Goal: Task Accomplishment & Management: Manage account settings

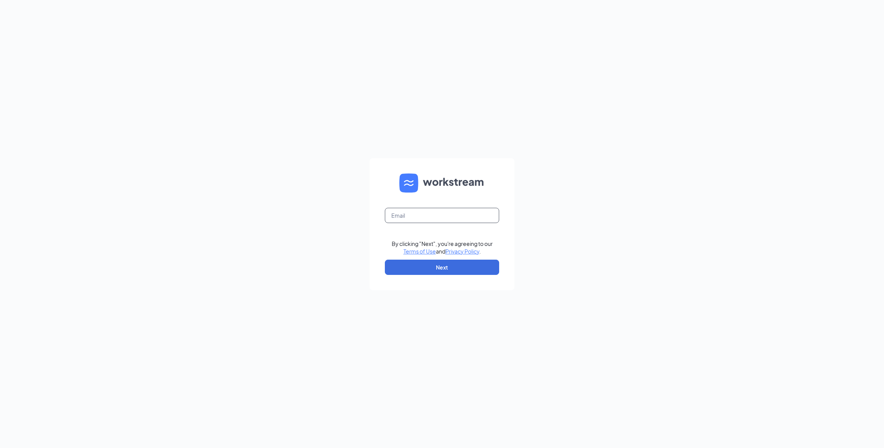
click at [396, 212] on input "text" at bounding box center [442, 215] width 114 height 15
drag, startPoint x: 461, startPoint y: 214, endPoint x: 388, endPoint y: 217, distance: 73.2
click at [388, 217] on input "018930@clcrest.com" at bounding box center [442, 215] width 114 height 15
type input "018930@clcrest.com"
click at [429, 268] on button "Next" at bounding box center [442, 267] width 114 height 15
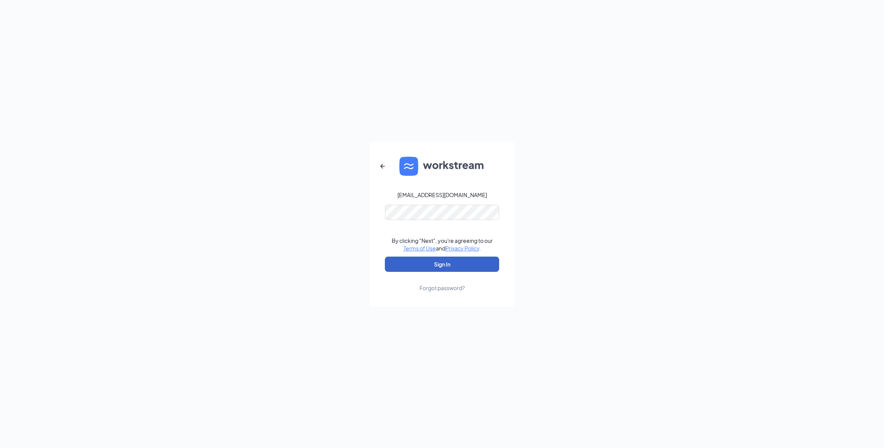
click at [416, 259] on button "Sign In" at bounding box center [442, 264] width 114 height 15
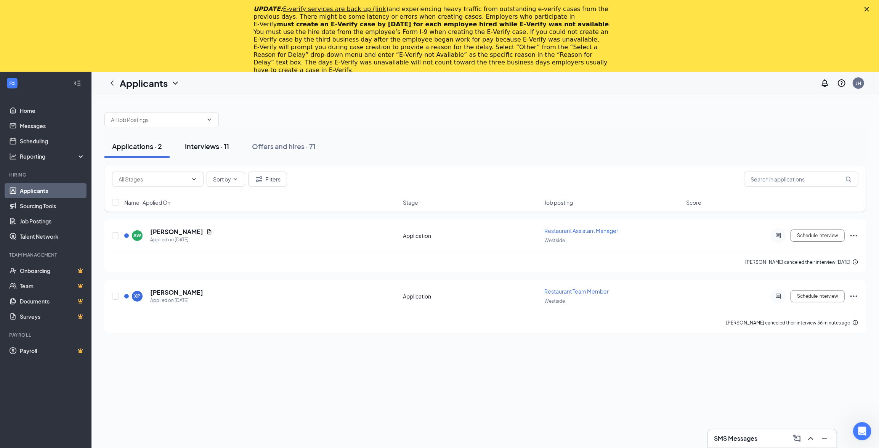
click at [205, 144] on div "Interviews · 11" at bounding box center [207, 146] width 44 height 10
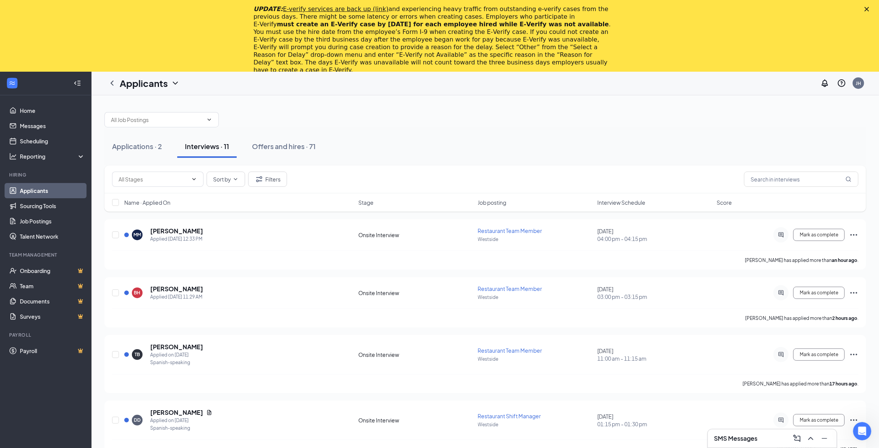
click at [869, 9] on polygon "Close" at bounding box center [867, 9] width 5 height 5
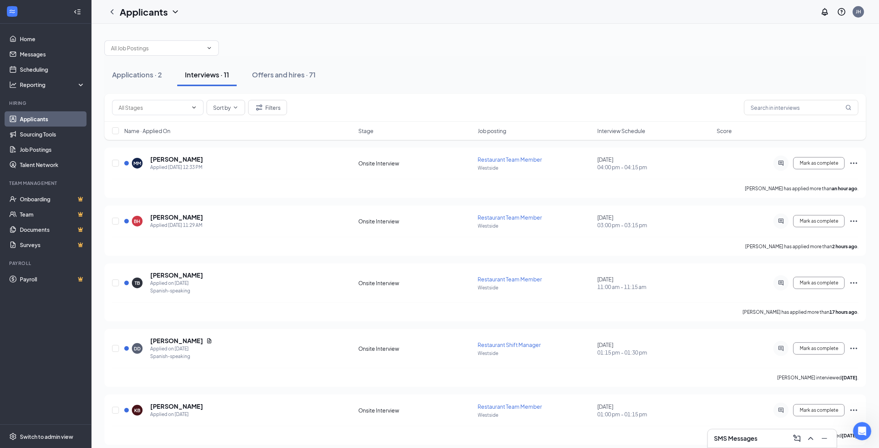
click at [720, 437] on h3 "SMS Messages" at bounding box center [735, 438] width 43 height 8
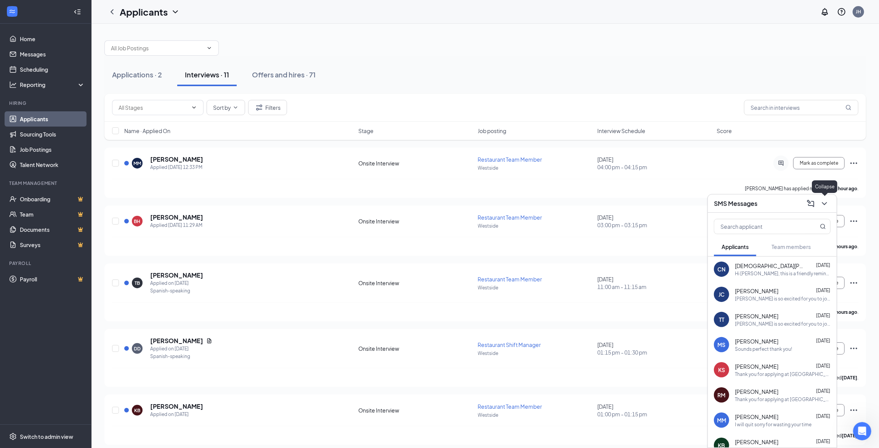
click at [827, 202] on icon "ChevronDown" at bounding box center [824, 203] width 5 height 3
